Goal: Information Seeking & Learning: Check status

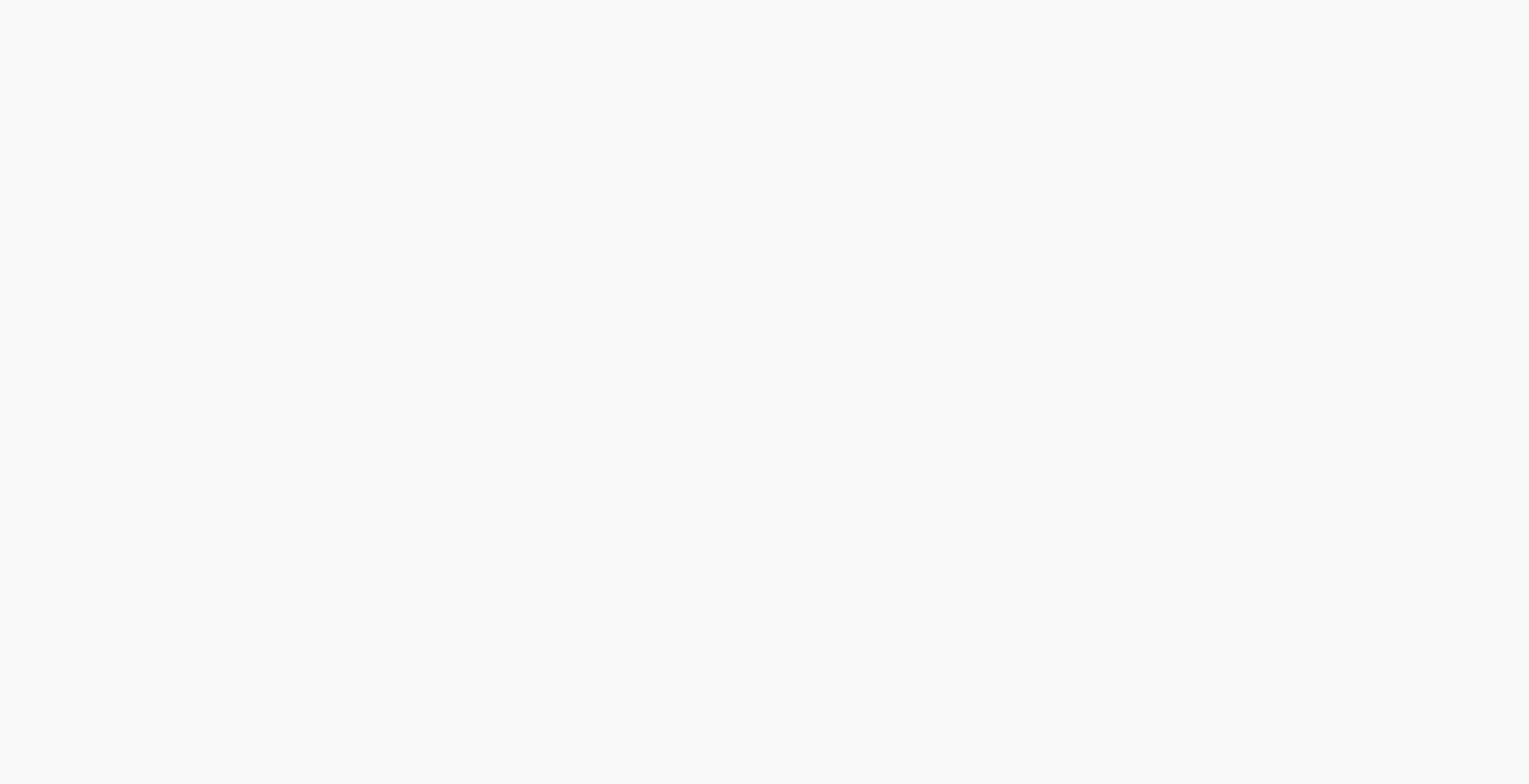
click at [333, 0] on html at bounding box center [764, 0] width 1529 height 0
